Goal: Information Seeking & Learning: Find specific fact

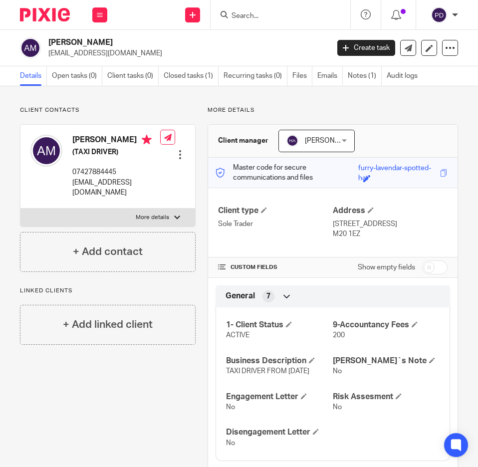
click at [246, 17] on input "Search" at bounding box center [275, 16] width 90 height 9
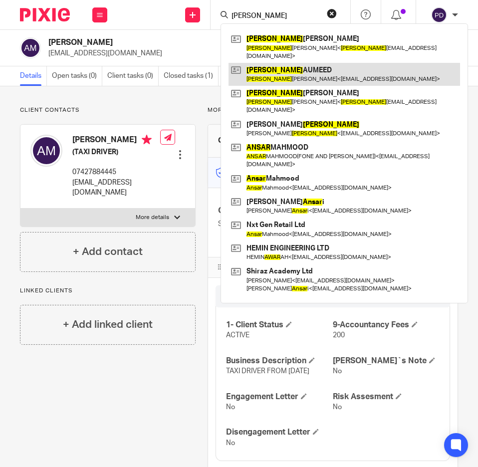
type input "[PERSON_NAME]"
click at [265, 63] on link at bounding box center [343, 74] width 231 height 23
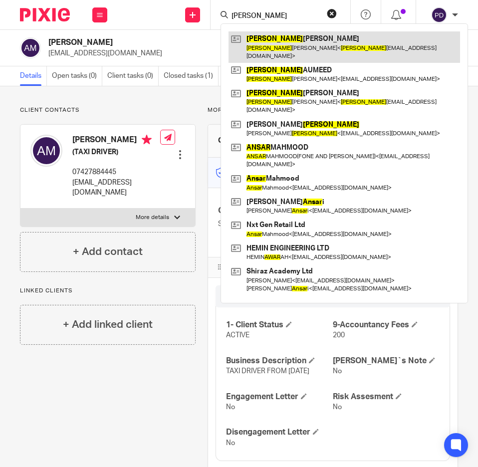
click at [265, 45] on link at bounding box center [343, 46] width 231 height 31
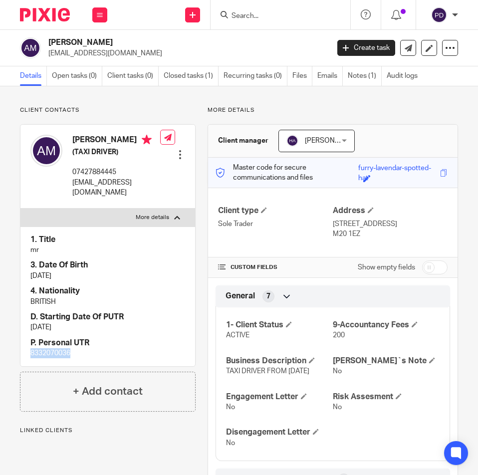
drag, startPoint x: -1, startPoint y: 360, endPoint x: -8, endPoint y: 359, distance: 7.1
click at [0, 359] on html "Work Email Clients Team Reports Settings Work Email Clients Team Reports Settin…" at bounding box center [239, 237] width 478 height 475
copy p "8332070036"
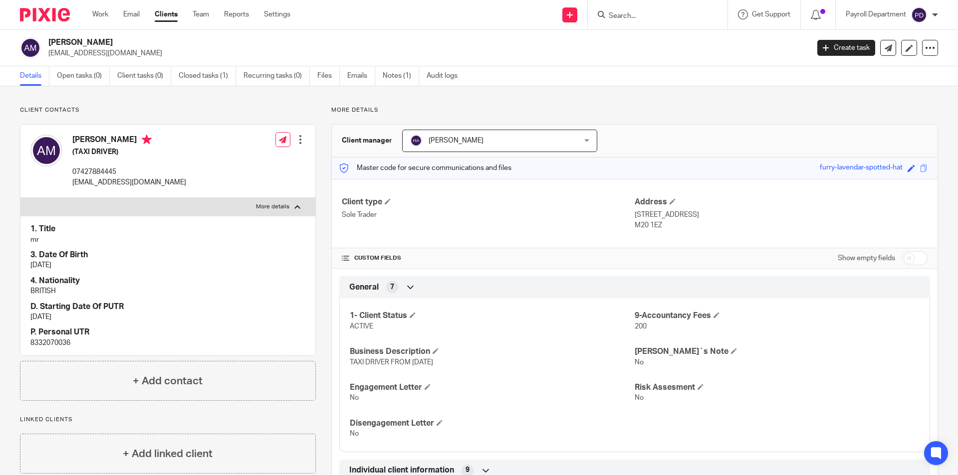
click at [477, 16] on input "Search" at bounding box center [652, 16] width 90 height 9
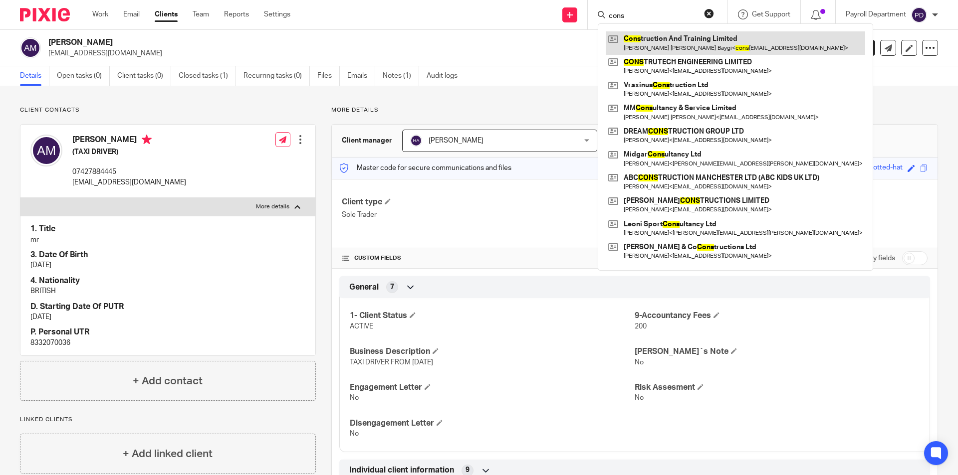
type input "cons"
click at [477, 44] on link at bounding box center [734, 42] width 259 height 23
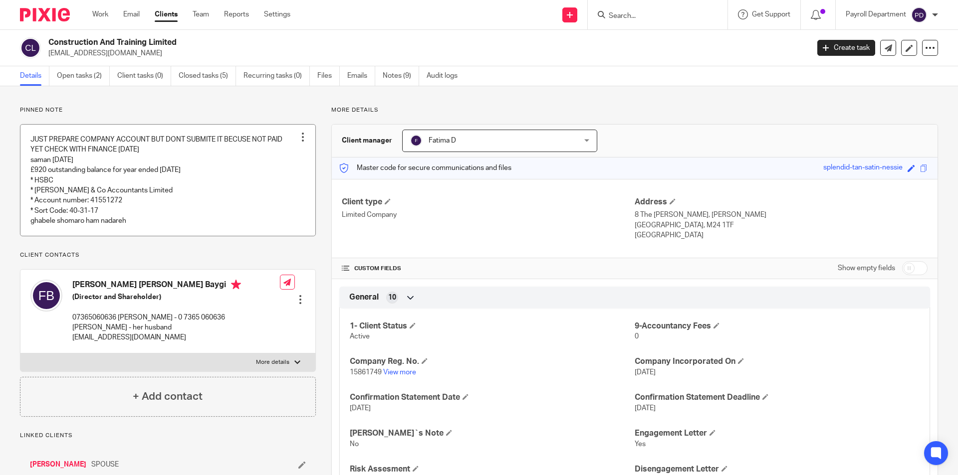
scroll to position [50, 0]
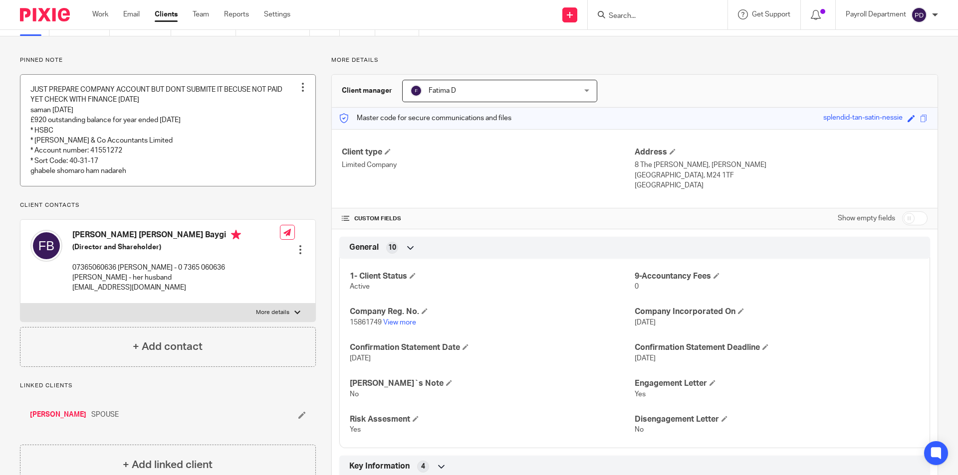
click at [158, 152] on link at bounding box center [167, 130] width 295 height 111
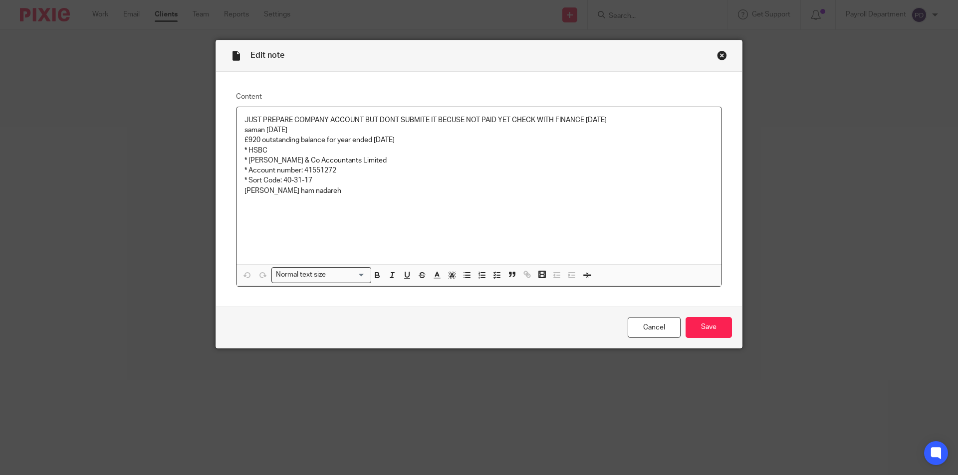
click at [721, 52] on div "Close this dialog window" at bounding box center [722, 55] width 10 height 10
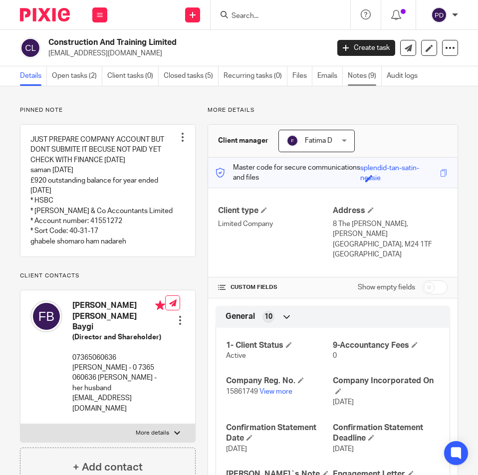
click at [357, 81] on link "Notes (9)" at bounding box center [365, 75] width 34 height 19
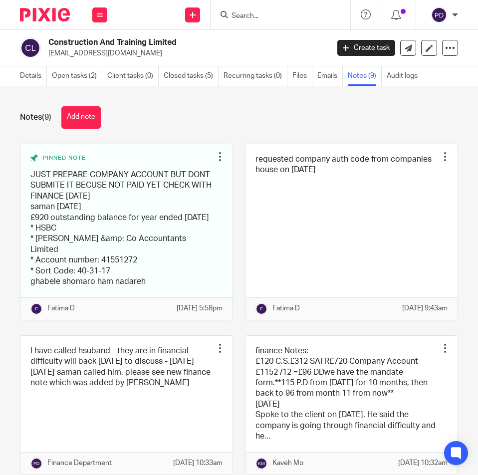
click at [255, 16] on input "Search" at bounding box center [275, 16] width 90 height 9
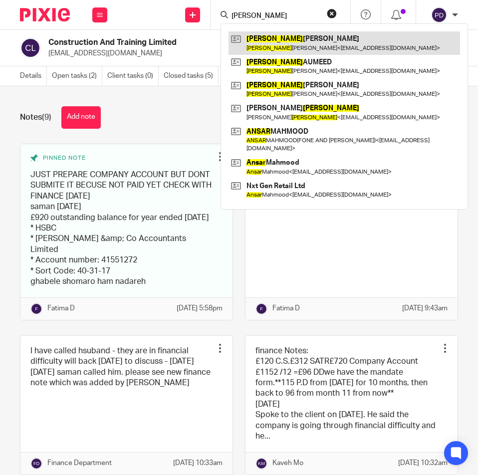
type input "[PERSON_NAME]"
click at [260, 34] on link at bounding box center [343, 42] width 231 height 23
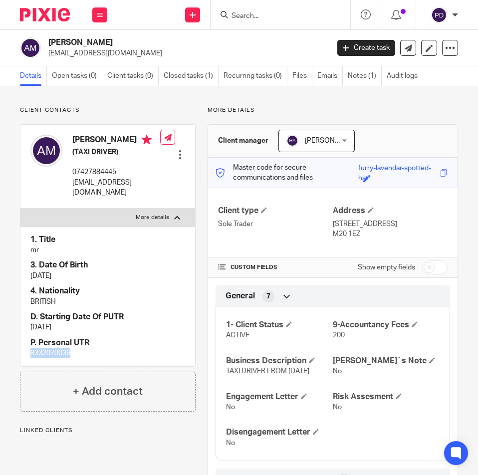
drag, startPoint x: 81, startPoint y: 361, endPoint x: -2, endPoint y: 367, distance: 83.5
click at [0, 367] on html "Work Email Clients Team Reports Settings Work Email Clients Team Reports Settin…" at bounding box center [239, 237] width 478 height 475
copy p "8332070036"
drag, startPoint x: 73, startPoint y: 181, endPoint x: 130, endPoint y: 181, distance: 56.9
click at [130, 177] on p "07427884445" at bounding box center [116, 172] width 88 height 10
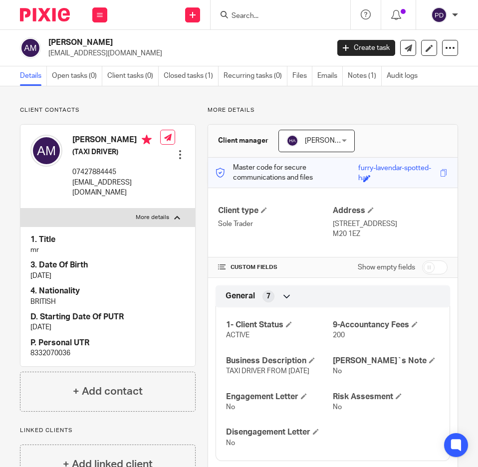
click at [261, 16] on input "Search" at bounding box center [275, 16] width 90 height 9
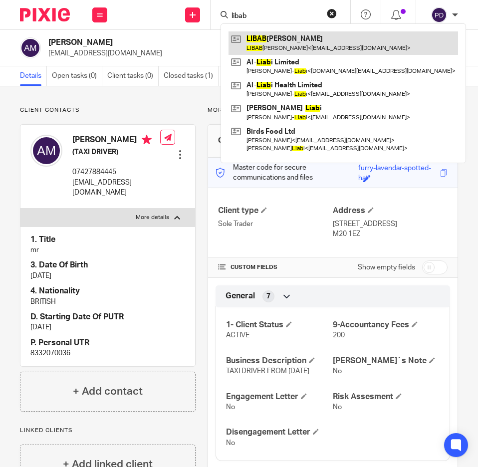
type input "libab"
click at [280, 37] on link at bounding box center [342, 42] width 229 height 23
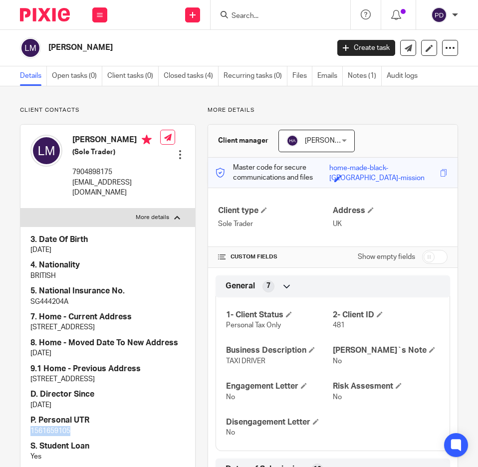
drag, startPoint x: 86, startPoint y: 444, endPoint x: 2, endPoint y: 441, distance: 83.9
click at [1, 441] on div "Client contacts LIBAB IBRAHIM MOHAMMEDALI (Sole Trader) 7904898175 haraba080@ho…" at bounding box center [239, 418] width 478 height 665
copy p "1561659105"
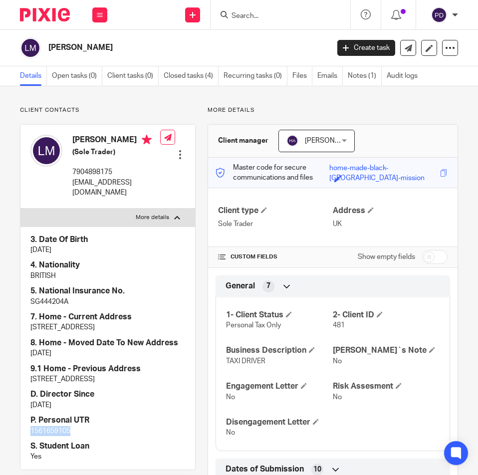
drag, startPoint x: 49, startPoint y: 44, endPoint x: 190, endPoint y: 48, distance: 141.2
click at [190, 48] on div "LIBAB IBRAHIM MOHAMMEDALI" at bounding box center [171, 47] width 302 height 21
copy h2 "LIBAB IBRAHIM MOHAMMEDALI"
drag, startPoint x: 219, startPoint y: 362, endPoint x: 274, endPoint y: 356, distance: 55.2
click at [274, 356] on div "1- Client Status Personal Tax Only 2- Client ID 481 Business Description TAXI D…" at bounding box center [332, 370] width 234 height 161
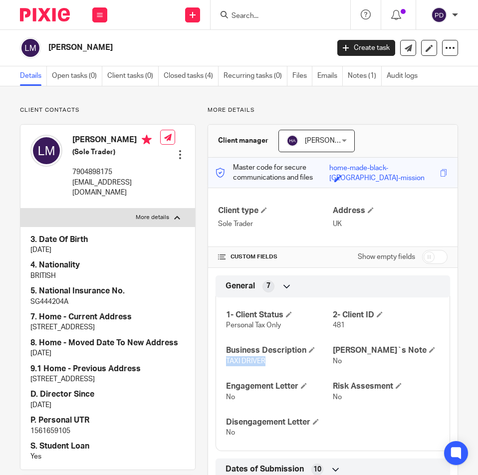
copy span "TAXI DRIVER"
click at [134, 43] on h2 "LIBAB IBRAHIM MOHAMMEDALI" at bounding box center [157, 47] width 219 height 10
copy main "LIBAB IBRAHIM MOHAMMEDALI Create task Update from Companies House Export data M…"
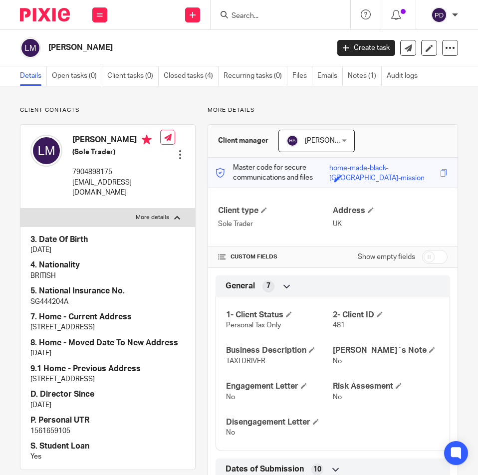
copy main "LIBAB IBRAHIM MOHAMMEDALI Create task Update from Companies House Export data M…"
click at [99, 190] on p "haraba080@hotmail.co.uk" at bounding box center [116, 188] width 88 height 20
click at [99, 189] on p "haraba080@hotmail.co.uk" at bounding box center [116, 188] width 88 height 20
copy div "haraba080@hotmail.co.uk"
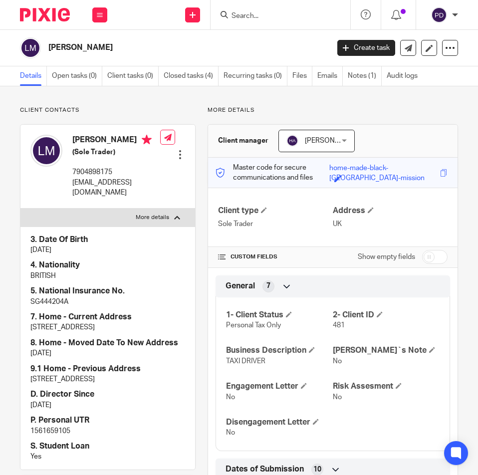
click at [270, 17] on input "Search" at bounding box center [275, 16] width 90 height 9
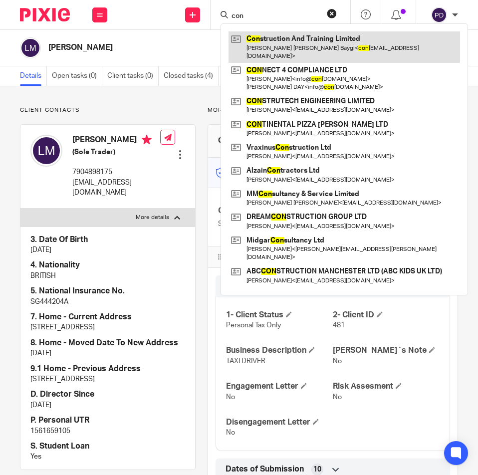
type input "con"
click at [301, 42] on link at bounding box center [343, 46] width 231 height 31
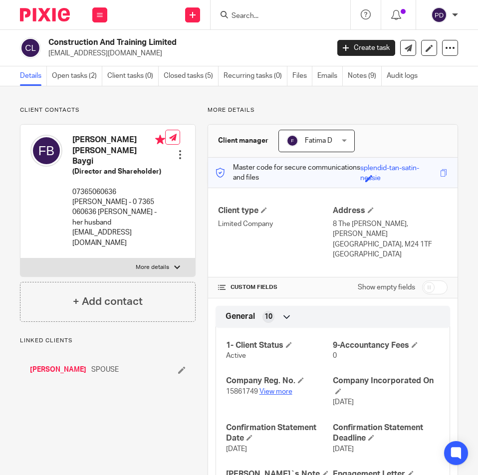
click at [280, 388] on link "View more" at bounding box center [275, 391] width 33 height 7
click at [135, 52] on p "constructionandtraining@gmail.com" at bounding box center [185, 53] width 274 height 10
copy main "constructionandtraining@gmail.com Create task Update from Companies House Expor…"
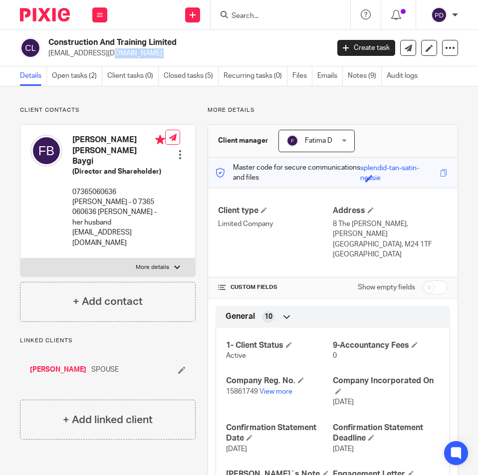
copy main "constructionandtraining@gmail.com Create task Update from Companies House Expor…"
drag, startPoint x: 73, startPoint y: 179, endPoint x: 117, endPoint y: 181, distance: 43.9
click at [117, 187] on p "07365060636 FATEMEH - 0 7365 060636 Mehrdad - her husband" at bounding box center [118, 207] width 93 height 40
copy p "07365060636"
click at [134, 53] on p "constructionandtraining@gmail.com" at bounding box center [185, 53] width 274 height 10
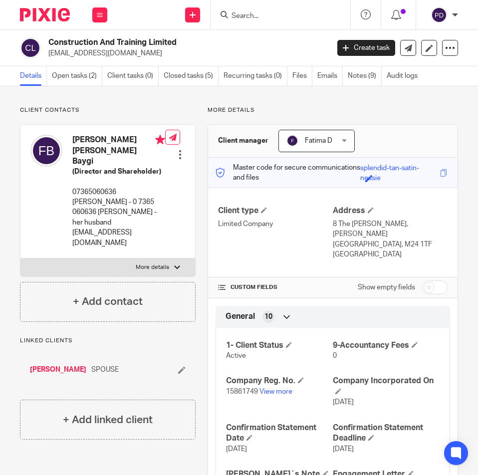
click at [134, 53] on p "constructionandtraining@gmail.com" at bounding box center [185, 53] width 274 height 10
copy main "constructionandtraining@gmail.com Create task Update from Companies House Expor…"
drag, startPoint x: 73, startPoint y: 134, endPoint x: 103, endPoint y: 141, distance: 30.6
click at [103, 141] on div "Fatemeh Ostad Hosseini Baygi (Director and Shareholder) 07365060636 FATEMEH - 0…" at bounding box center [97, 191] width 135 height 123
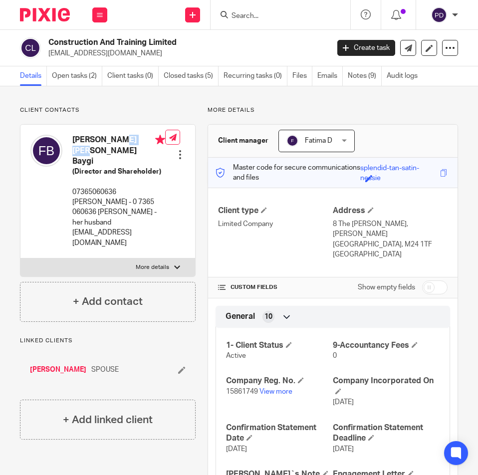
copy h4 "Fatemeh"
drag, startPoint x: 107, startPoint y: 138, endPoint x: 131, endPoint y: 150, distance: 27.0
click at [131, 150] on h4 "[PERSON_NAME] [PERSON_NAME] Baygi" at bounding box center [118, 151] width 93 height 32
copy h4 "Ostad Hosseini Baygi"
click at [115, 258] on label "More details" at bounding box center [107, 267] width 175 height 18
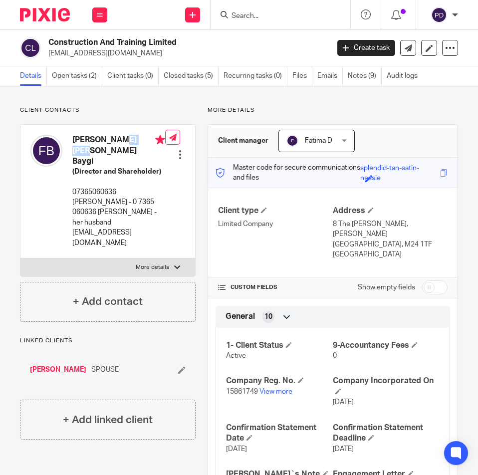
click at [20, 258] on input "More details" at bounding box center [20, 258] width 0 height 0
checkbox input "true"
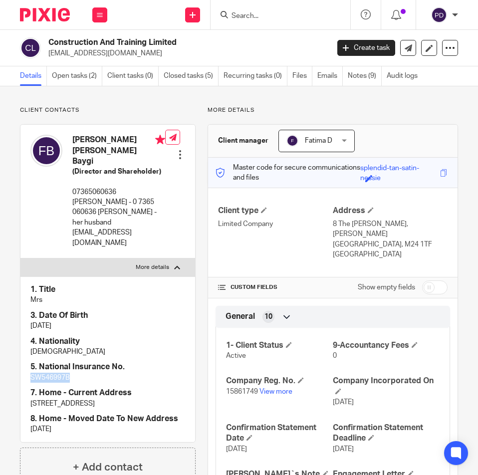
drag, startPoint x: 86, startPoint y: 358, endPoint x: 8, endPoint y: 357, distance: 77.8
copy p "SW546997B"
drag, startPoint x: 48, startPoint y: 39, endPoint x: 184, endPoint y: 36, distance: 135.2
click at [184, 36] on div "Construction And Training Limited constructionandtraining@gmail.com Create task…" at bounding box center [239, 48] width 478 height 36
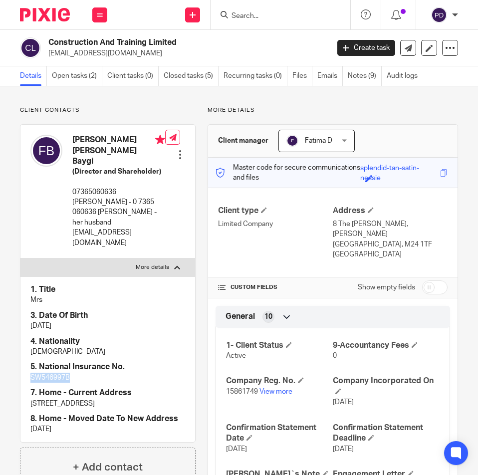
copy h2 "Construction And Training Limited"
click at [133, 54] on p "constructionandtraining@gmail.com" at bounding box center [185, 53] width 274 height 10
copy main "constructionandtraining@gmail.com Create task Update from Companies House Expor…"
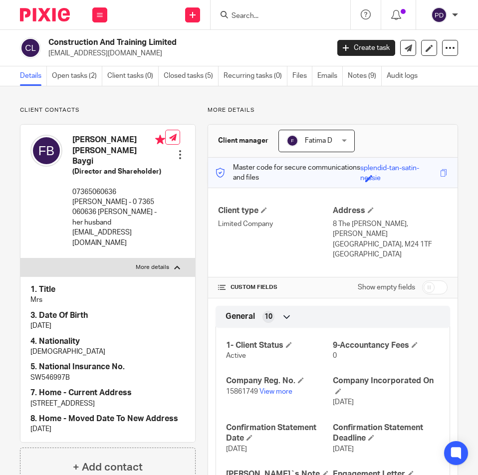
click at [292, 17] on input "Search" at bounding box center [275, 16] width 90 height 9
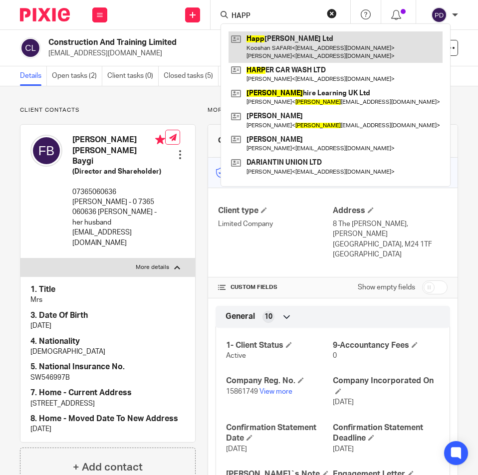
type input "HAPP"
click at [294, 45] on link at bounding box center [335, 46] width 214 height 31
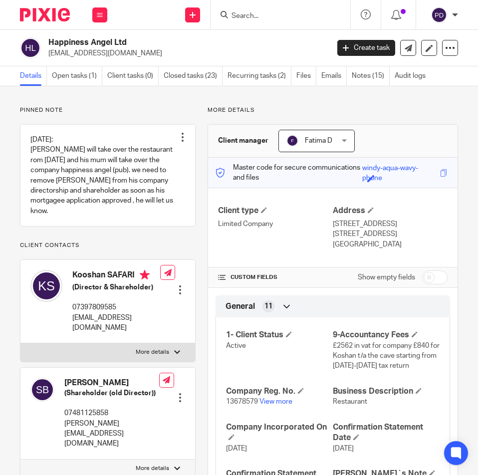
click at [335, 234] on p "[STREET_ADDRESS]" at bounding box center [390, 234] width 115 height 10
click at [169, 357] on label "More details" at bounding box center [107, 352] width 175 height 18
click at [20, 343] on input "More details" at bounding box center [20, 343] width 0 height 0
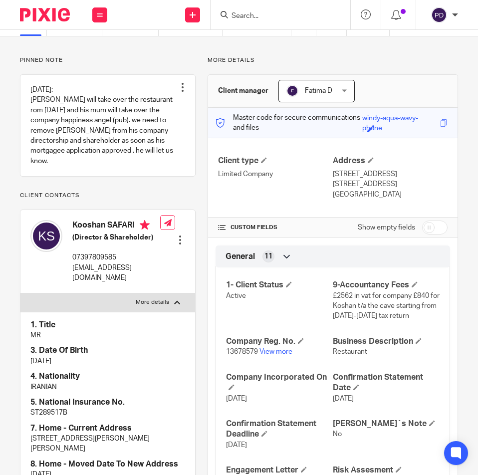
scroll to position [100, 0]
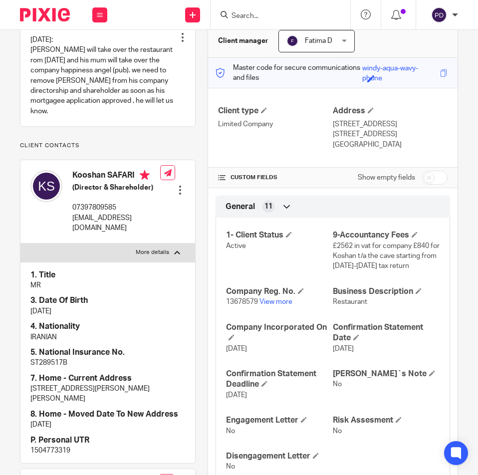
click at [178, 252] on label "More details" at bounding box center [107, 252] width 175 height 18
click at [20, 243] on input "More details" at bounding box center [20, 243] width 0 height 0
checkbox input "false"
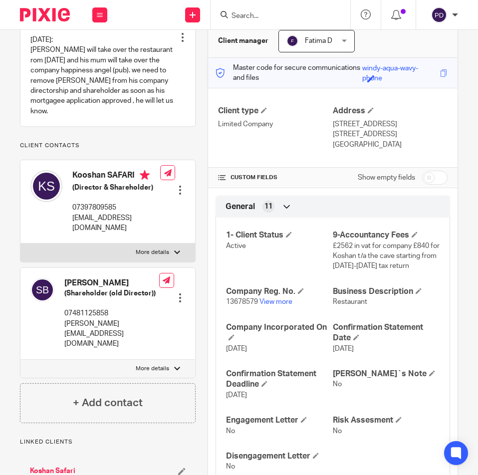
drag, startPoint x: 370, startPoint y: 133, endPoint x: 383, endPoint y: 133, distance: 12.5
click at [383, 133] on p "Oldham, OL9 9SH" at bounding box center [390, 134] width 115 height 10
copy p "OL9 9SH"
drag, startPoint x: 363, startPoint y: 136, endPoint x: 351, endPoint y: 132, distance: 12.6
click at [363, 136] on p "Oldham, OL9 9SH" at bounding box center [390, 134] width 115 height 10
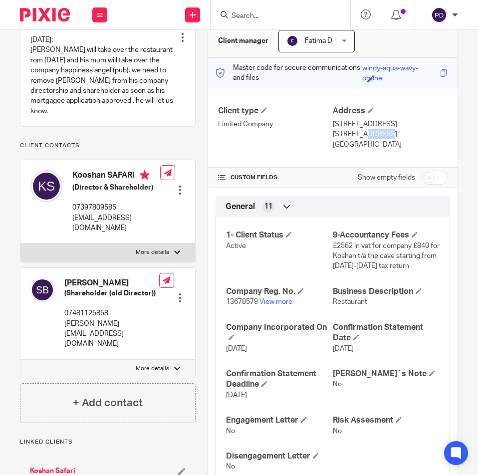
drag, startPoint x: 328, startPoint y: 131, endPoint x: 351, endPoint y: 132, distance: 22.5
click at [351, 132] on p "Oldham, OL9 9SH" at bounding box center [390, 134] width 115 height 10
copy p "Oldham"
click at [404, 130] on p "Oldham, OL9 9SH" at bounding box center [390, 134] width 115 height 10
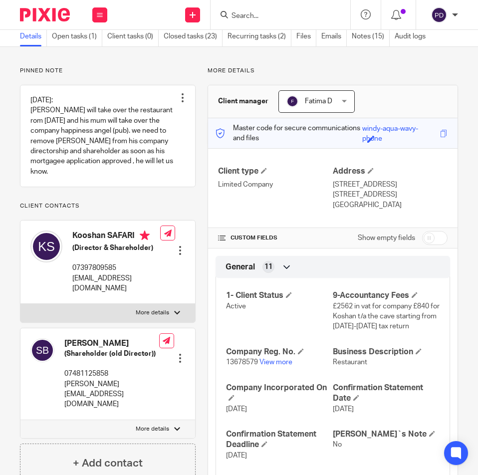
scroll to position [0, 0]
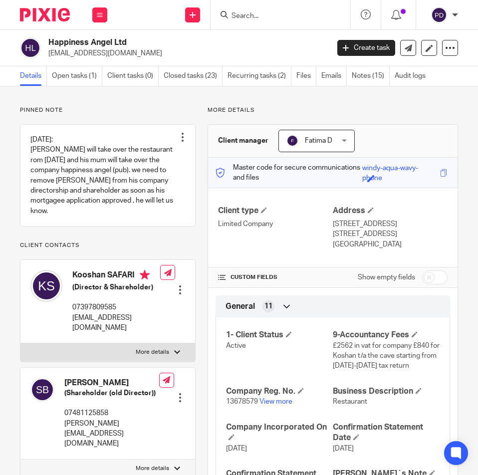
click at [244, 16] on input "Search" at bounding box center [275, 16] width 90 height 9
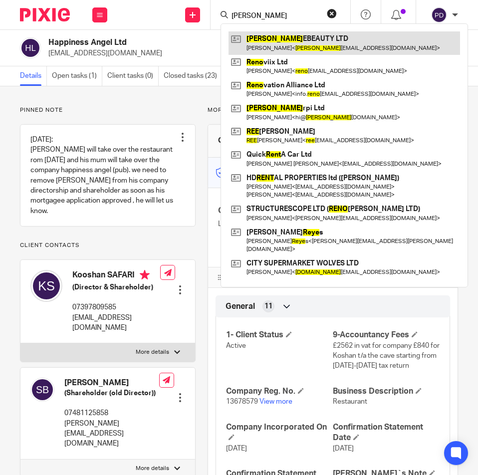
type input "rene"
click at [266, 40] on link at bounding box center [343, 42] width 231 height 23
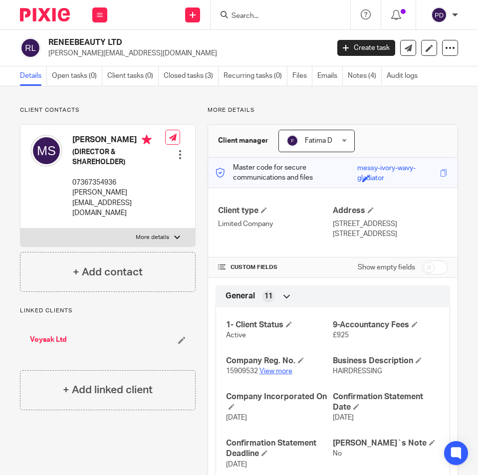
click at [272, 372] on link "View more" at bounding box center [275, 371] width 33 height 7
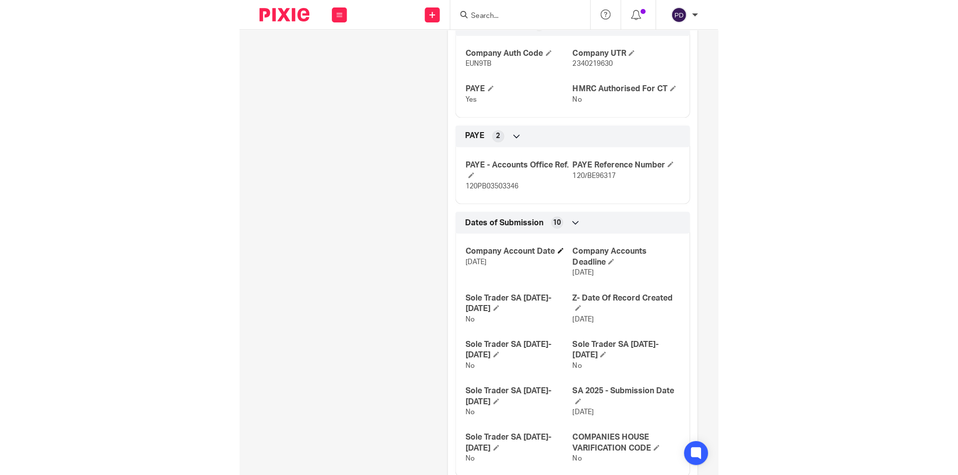
scroll to position [549, 0]
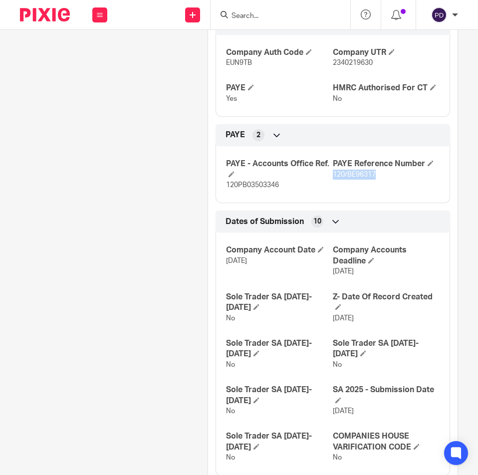
drag, startPoint x: 327, startPoint y: 173, endPoint x: 371, endPoint y: 173, distance: 43.4
click at [371, 173] on span "120/BE96317" at bounding box center [354, 174] width 43 height 7
copy span "120/BE96317"
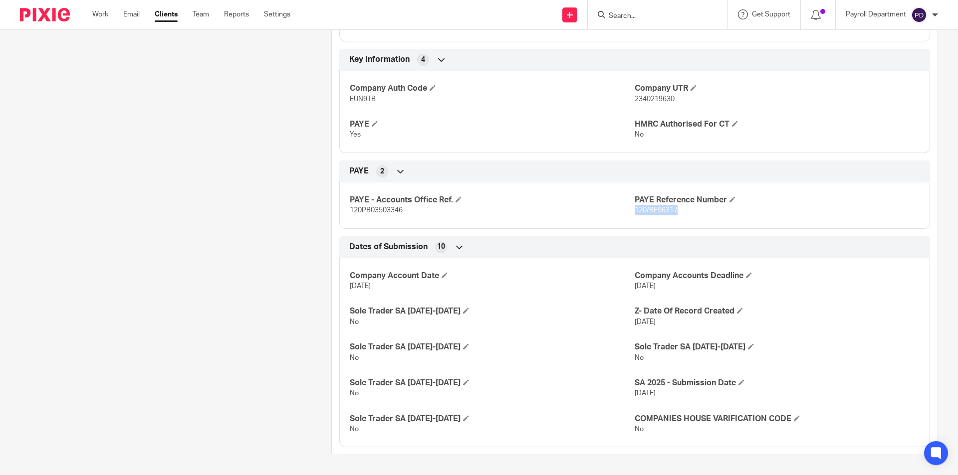
scroll to position [482, 0]
drag, startPoint x: 401, startPoint y: 207, endPoint x: 346, endPoint y: 207, distance: 55.4
click at [346, 207] on div "PAYE - Accounts Office Ref. 120PB03503346 PAYE Reference Number 120/BE96317" at bounding box center [634, 202] width 590 height 54
copy span "120PB03503346"
drag, startPoint x: 645, startPoint y: 210, endPoint x: 676, endPoint y: 213, distance: 31.0
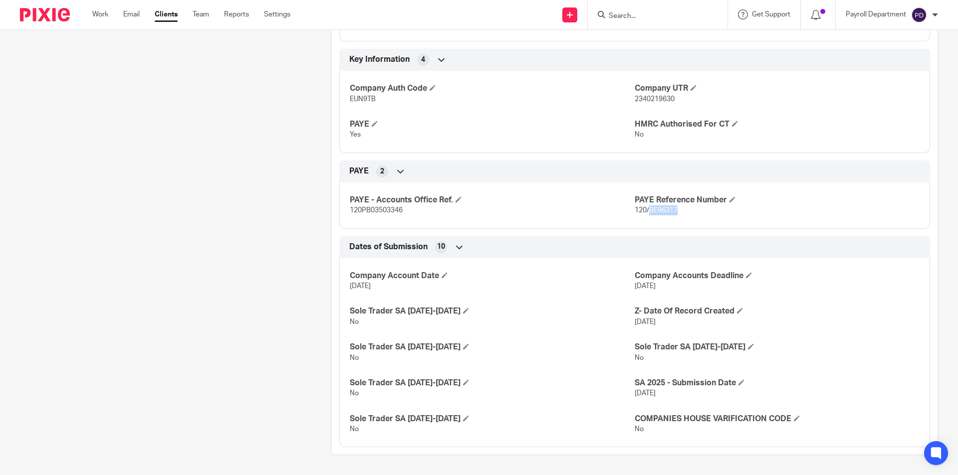
click at [477, 213] on p "120/BE96317" at bounding box center [776, 210] width 285 height 10
copy span "BE96317"
drag, startPoint x: 399, startPoint y: 213, endPoint x: 323, endPoint y: 212, distance: 76.3
click at [323, 212] on div "More details Client manager Fatima D [PERSON_NAME] [PERSON_NAME] [PERSON_NAME] …" at bounding box center [627, 39] width 622 height 831
copy span "120PB03503346"
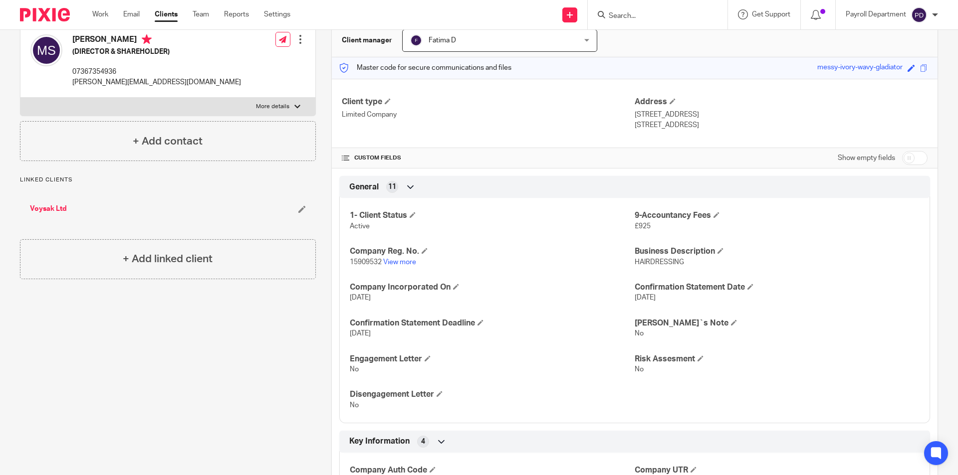
scroll to position [0, 0]
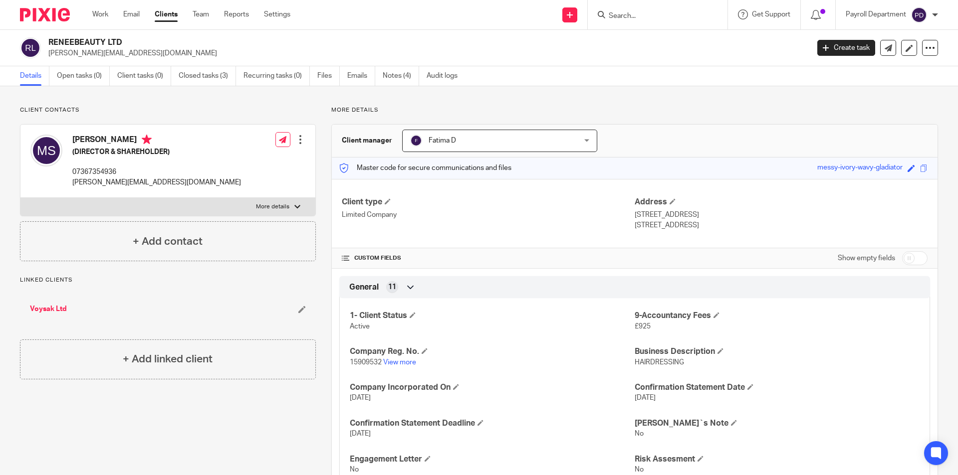
drag, startPoint x: 50, startPoint y: 40, endPoint x: 146, endPoint y: 33, distance: 96.0
click at [146, 33] on div "RENEEBEAUTY LTD [PERSON_NAME][EMAIL_ADDRESS][DOMAIN_NAME] Create task Update fr…" at bounding box center [479, 48] width 958 height 36
copy h2 "RENEEBEAUTY LTD"
